Goal: Information Seeking & Learning: Compare options

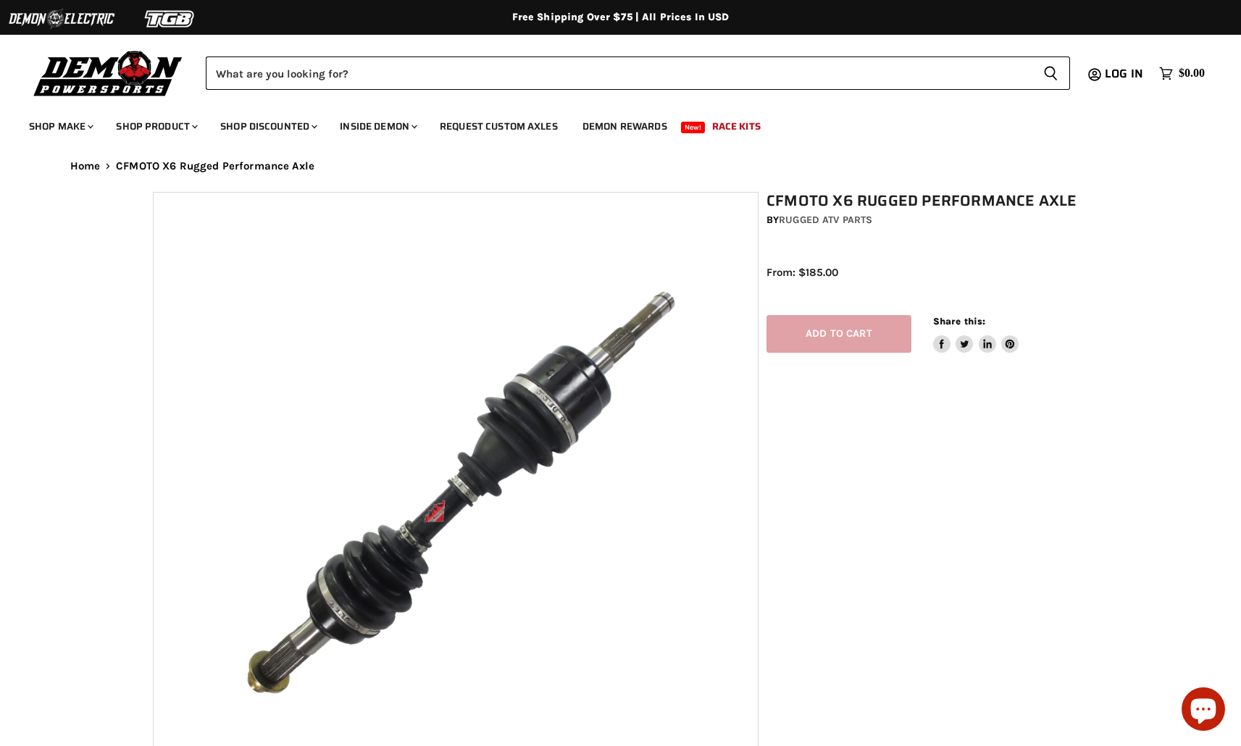
select select "******"
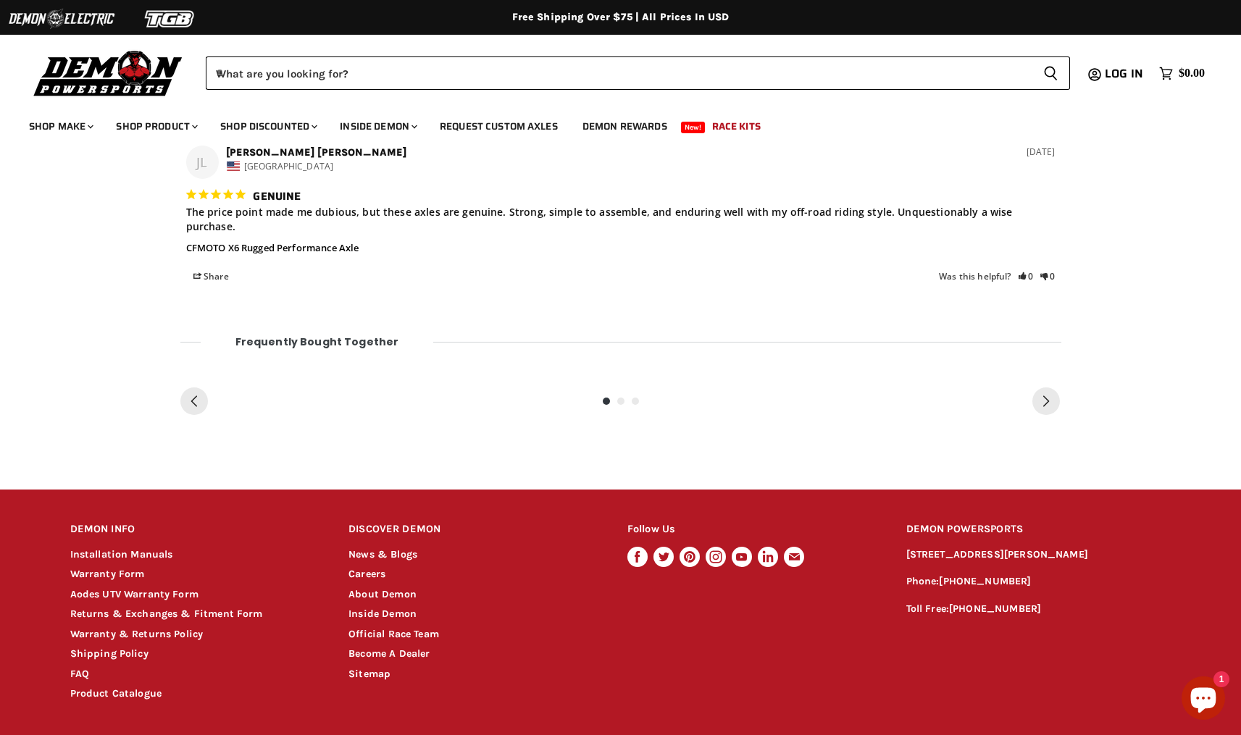
scroll to position [1244, 0]
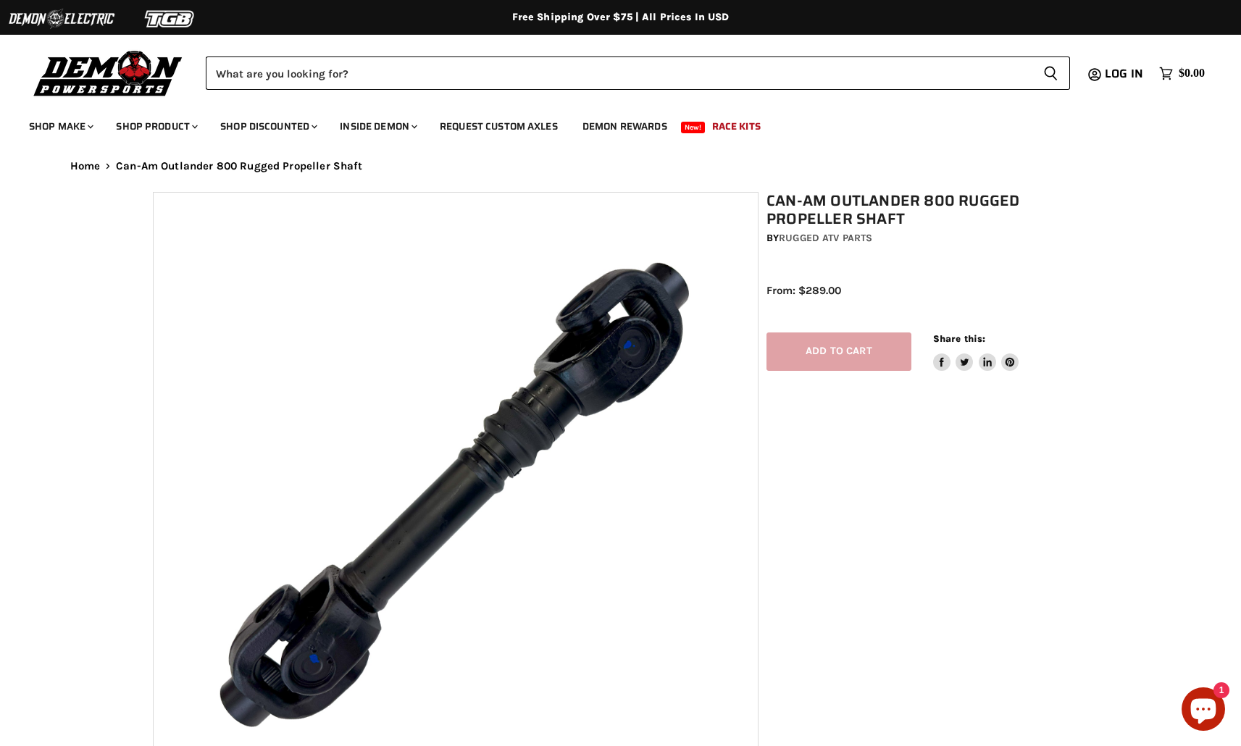
select select "******"
